Goal: Task Accomplishment & Management: Use online tool/utility

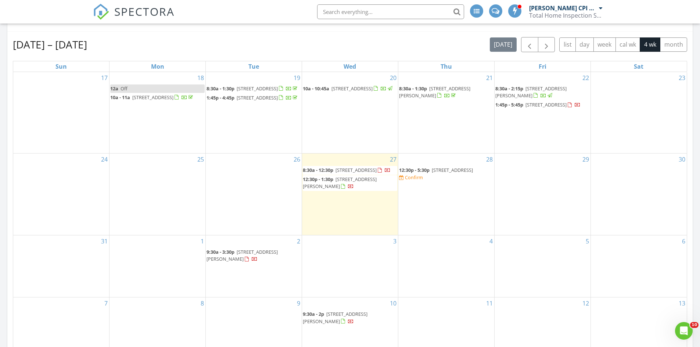
scroll to position [367, 0]
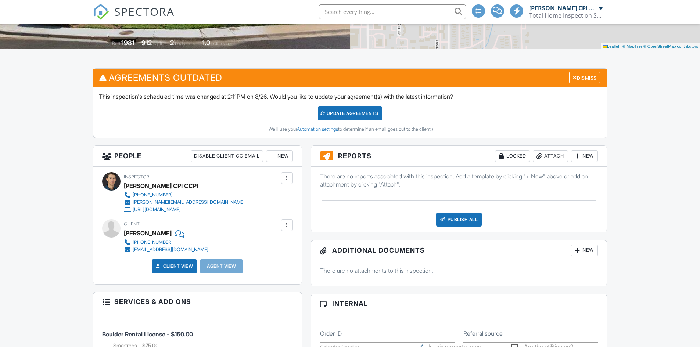
scroll to position [147, 0]
click at [560, 155] on div "Attach" at bounding box center [550, 156] width 35 height 12
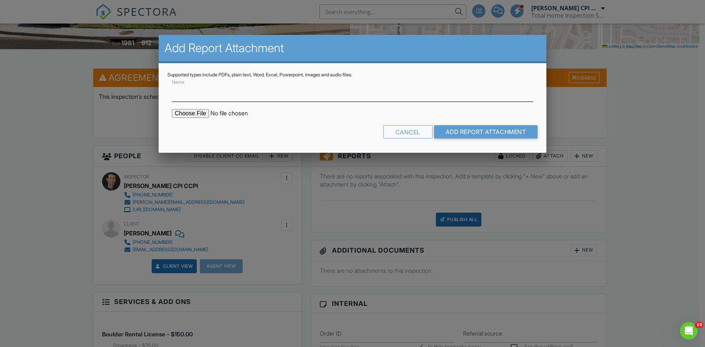
scroll to position [0, 0]
type input "SmartRegs Customer Report"
click at [202, 114] on input "file" at bounding box center [234, 113] width 125 height 9
type input "C:\fakepath\SmartRegs Checklist 3363 Oneal Pkwy UNIT33 CUSTOMER REPORT.pdf"
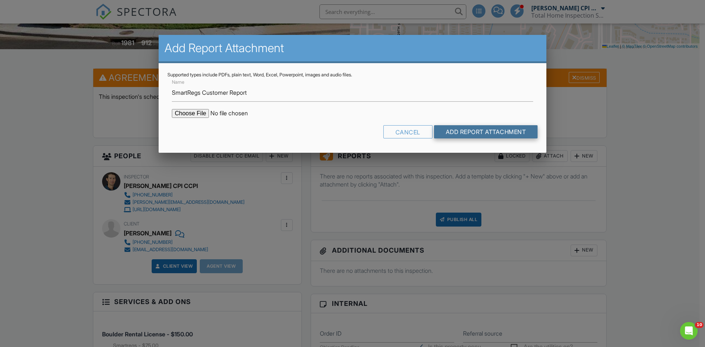
click at [485, 130] on input "Add Report Attachment" at bounding box center [486, 131] width 104 height 13
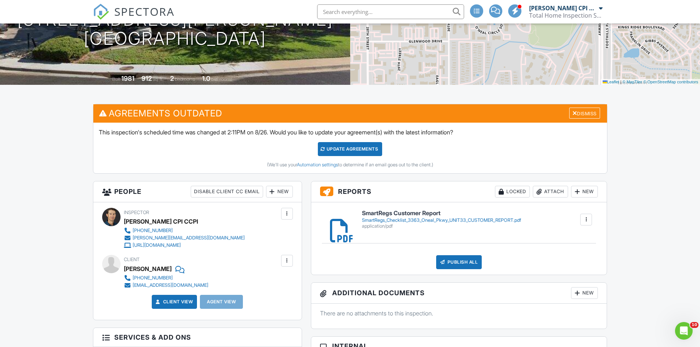
scroll to position [46, 0]
